Goal: Information Seeking & Learning: Understand process/instructions

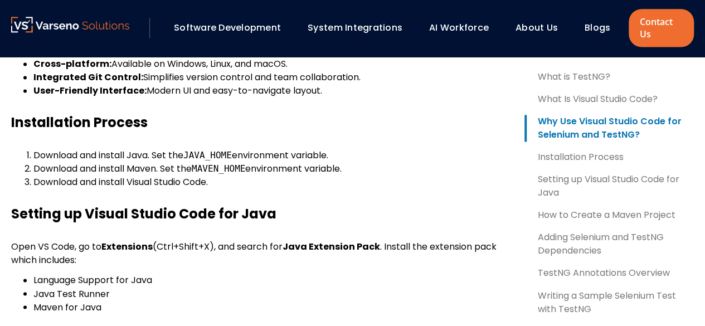
scroll to position [766, 0]
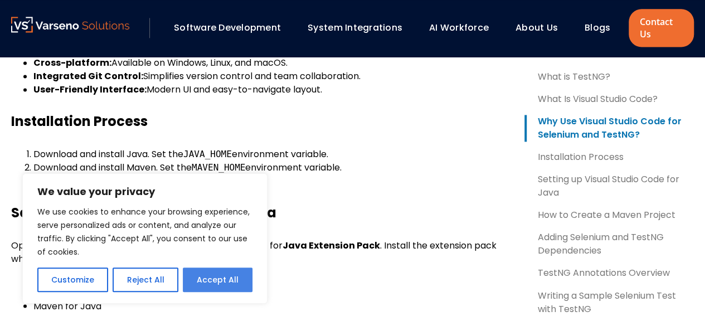
click at [197, 279] on button "Accept All" at bounding box center [218, 279] width 70 height 25
checkbox input "true"
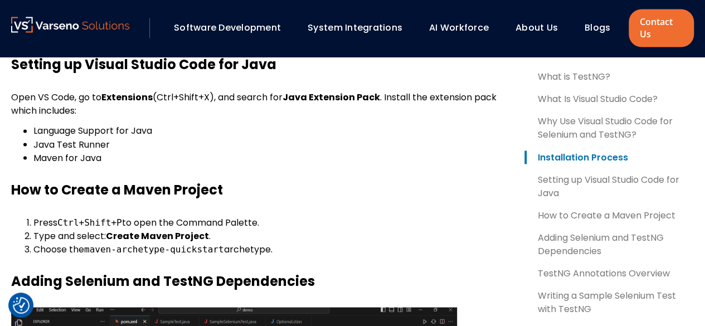
scroll to position [915, 0]
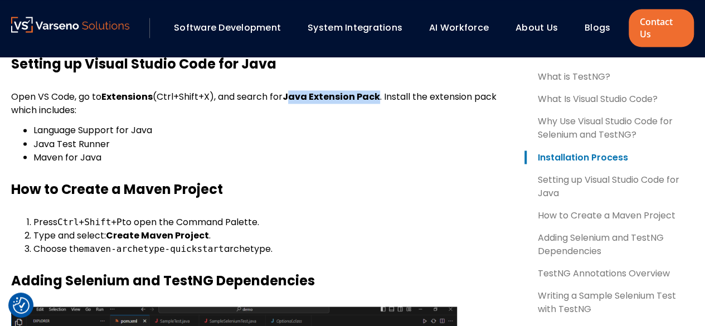
drag, startPoint x: 292, startPoint y: 96, endPoint x: 383, endPoint y: 99, distance: 91.4
click at [383, 99] on p "Open VS Code, go to Extensions (Ctrl+Shift+X), and search for Java Extension Pa…" at bounding box center [258, 103] width 495 height 27
drag, startPoint x: 289, startPoint y: 95, endPoint x: 382, endPoint y: 98, distance: 93.1
click at [380, 98] on strong "Java Extension Pack" at bounding box center [332, 96] width 98 height 13
copy strong "Java Extension Pack"
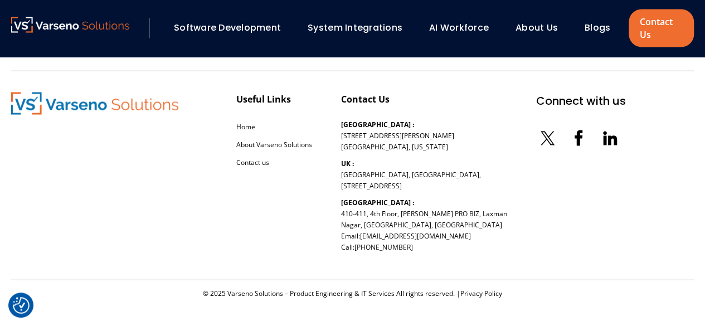
scroll to position [3154, 0]
